Goal: Task Accomplishment & Management: Complete application form

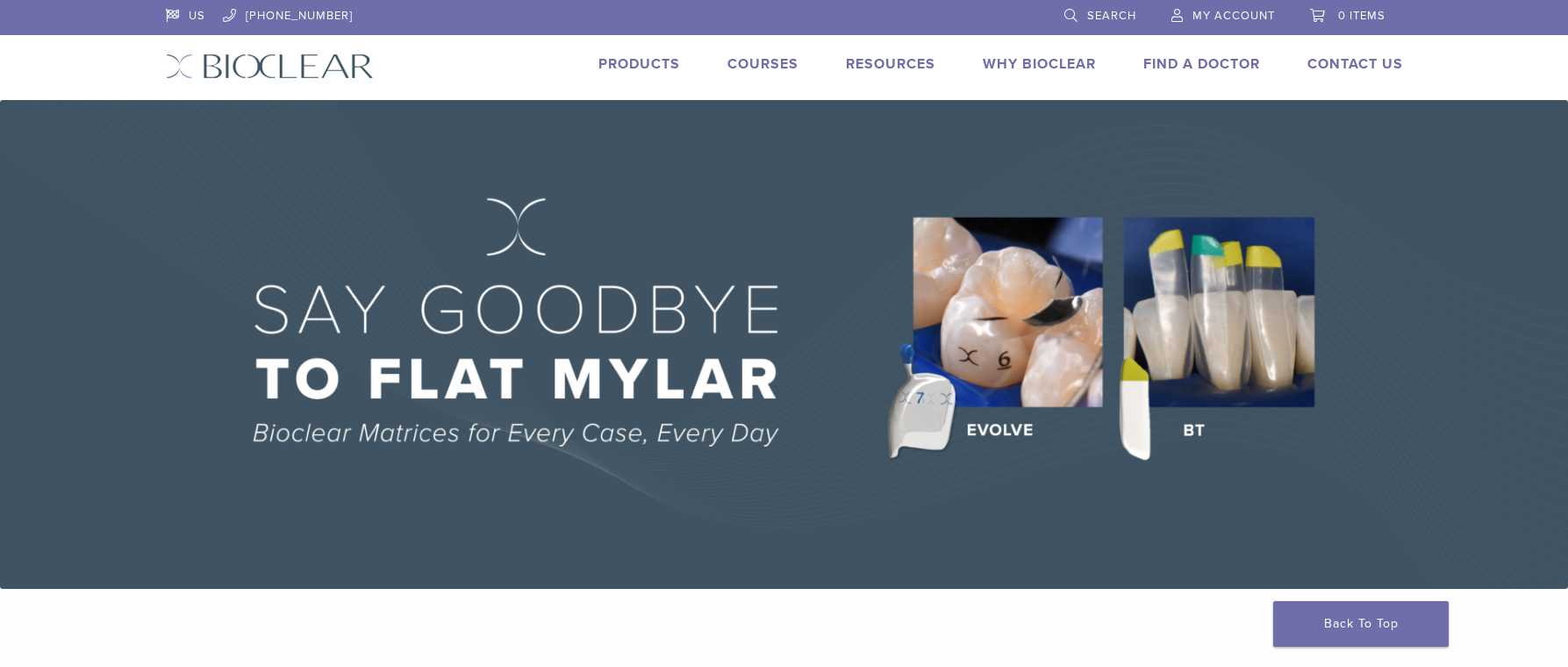
click at [1210, 13] on span "My Account" at bounding box center [1233, 16] width 82 height 14
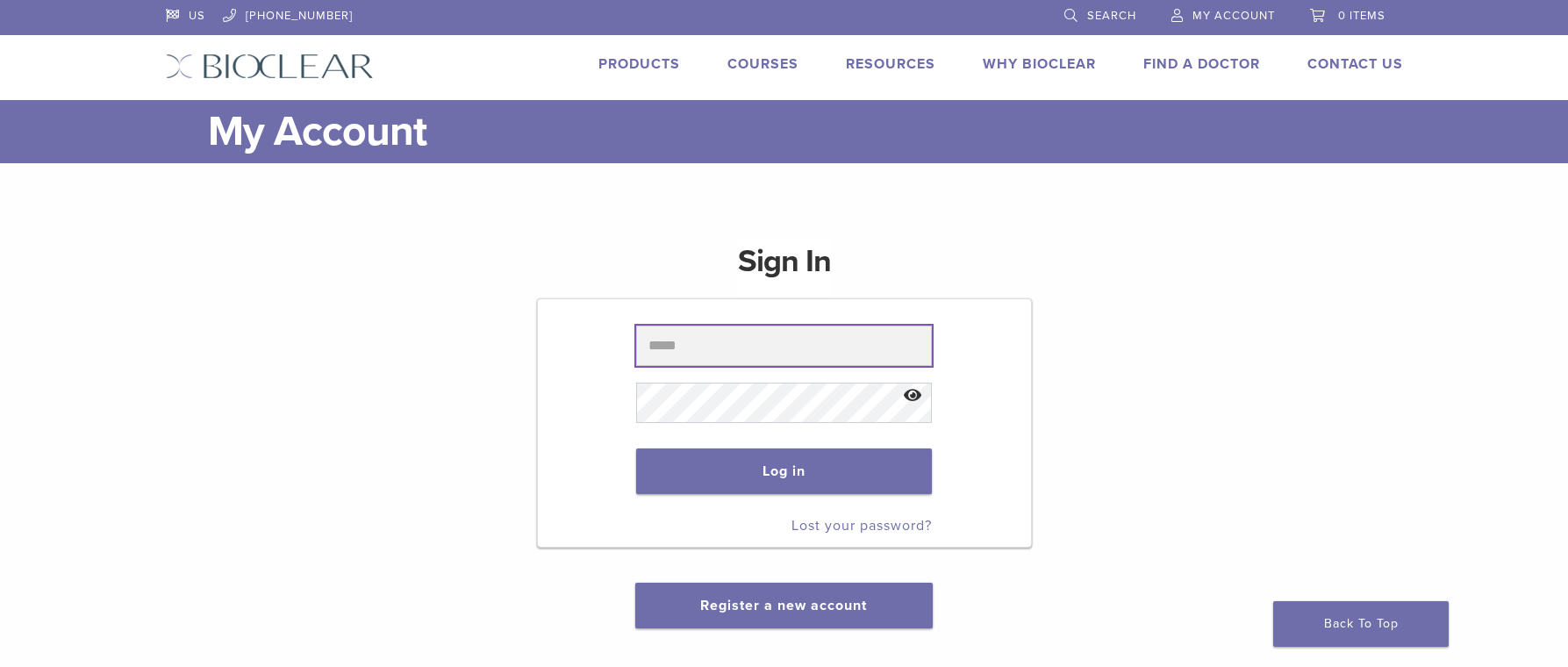
click at [679, 346] on input "text" at bounding box center [784, 345] width 295 height 40
type input "**********"
click at [775, 601] on link "Register a new account" at bounding box center [784, 605] width 166 height 18
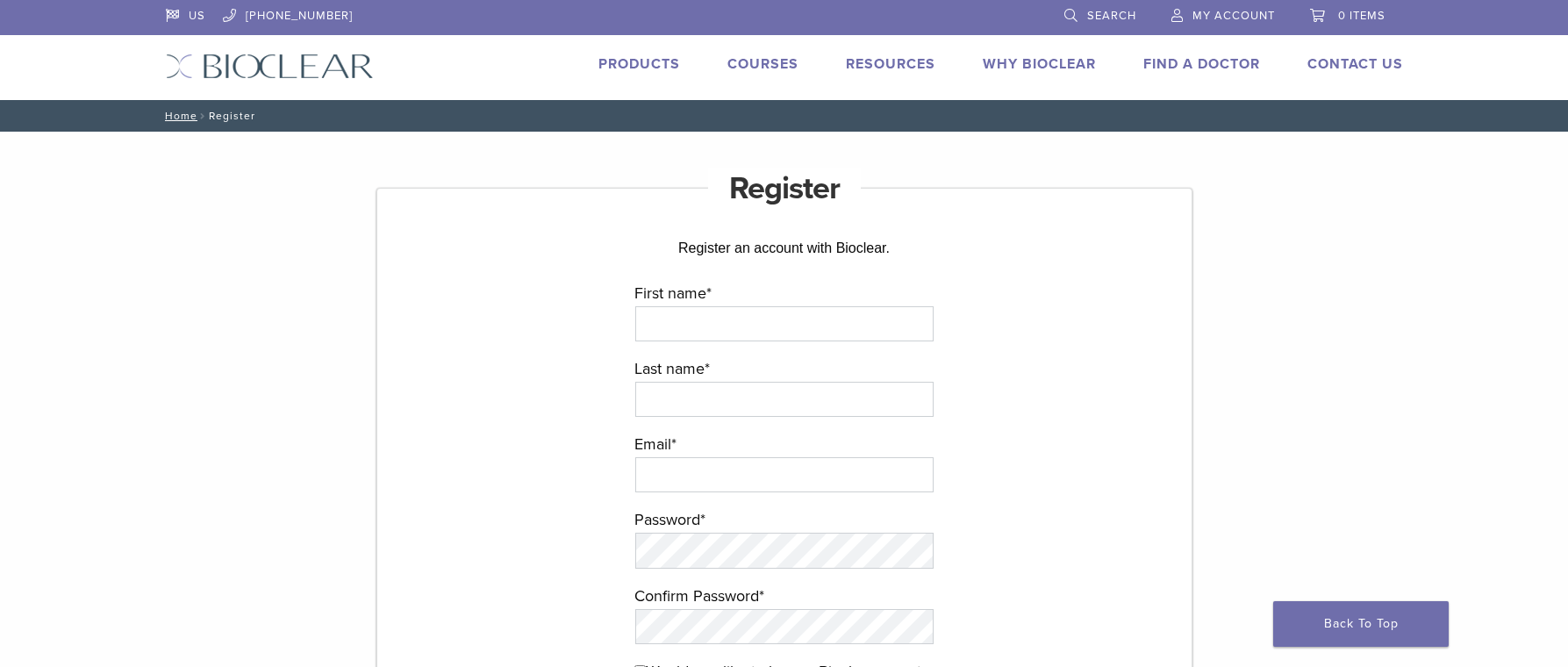
click at [668, 342] on p "First name *" at bounding box center [784, 317] width 300 height 75
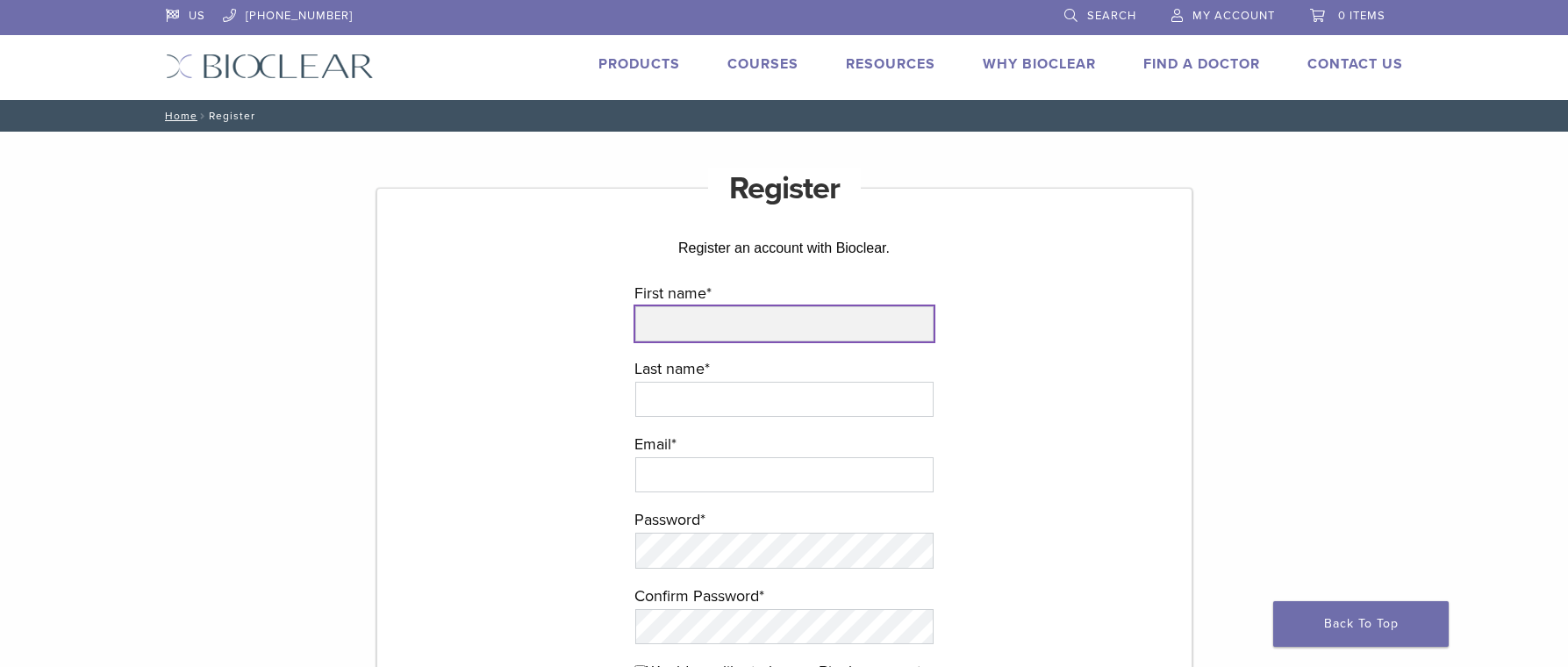
click at [674, 333] on input "First name *" at bounding box center [784, 324] width 298 height 35
